Goal: Information Seeking & Learning: Learn about a topic

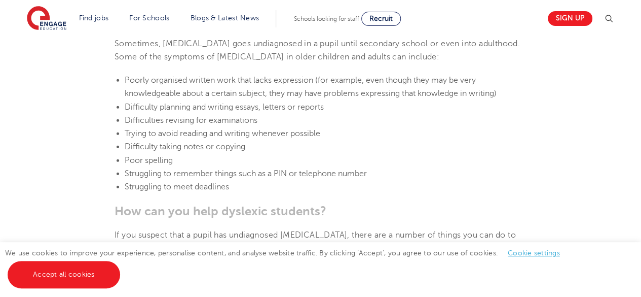
scroll to position [1355, 0]
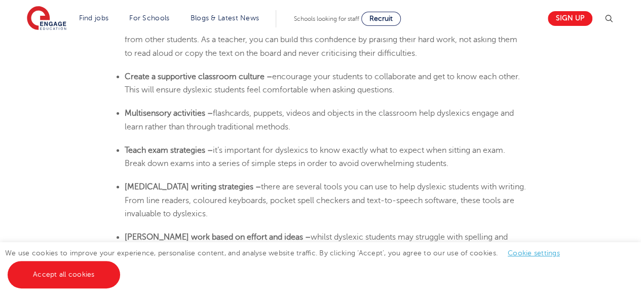
scroll to position [1945, 0]
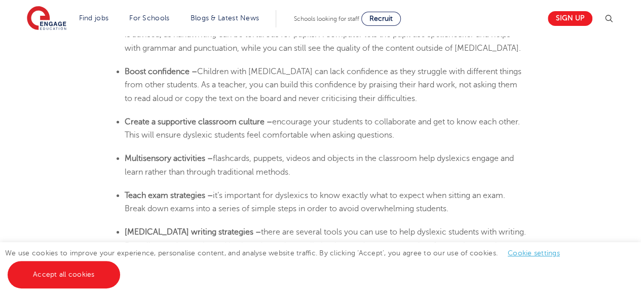
scroll to position [1901, 0]
click at [506, 23] on section "Find jobs All vacancies We have one of the UK's largest database. and with hund…" at bounding box center [284, 18] width 515 height 37
